Goal: Task Accomplishment & Management: Manage account settings

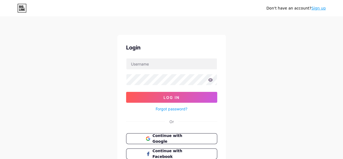
scroll to position [40, 0]
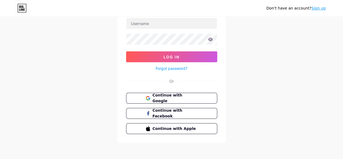
click at [174, 102] on div "Continue with Google Continue with Facebook Continue with Apple" at bounding box center [171, 113] width 91 height 41
click at [181, 99] on span "Continue with Google" at bounding box center [174, 98] width 45 height 12
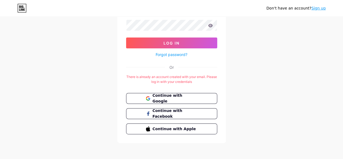
scroll to position [52, 0]
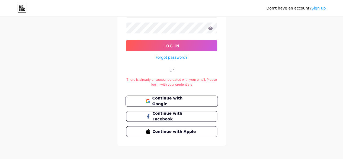
click at [176, 102] on span "Continue with Google" at bounding box center [174, 101] width 45 height 12
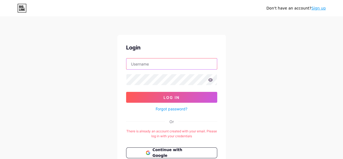
click at [150, 68] on input "text" at bounding box center [171, 63] width 91 height 11
type input "lotusindia36@gmail.com"
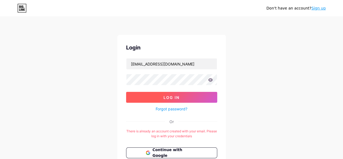
click at [174, 95] on span "Log In" at bounding box center [172, 97] width 16 height 5
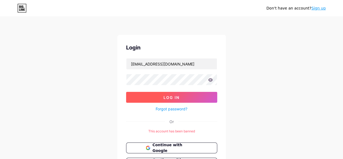
click at [177, 98] on span "Log In" at bounding box center [172, 97] width 16 height 5
